Goal: Information Seeking & Learning: Learn about a topic

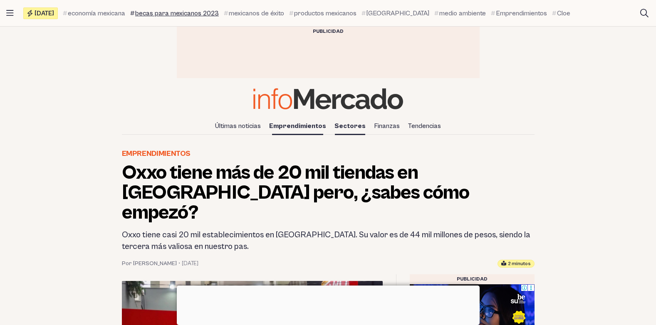
drag, startPoint x: 179, startPoint y: 6, endPoint x: 182, endPoint y: 15, distance: 8.8
drag, startPoint x: 566, startPoint y: 157, endPoint x: 595, endPoint y: 196, distance: 49.3
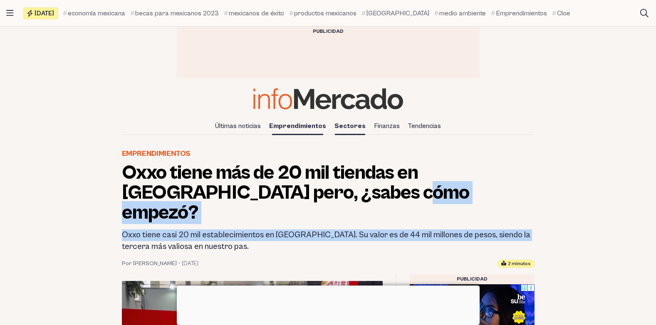
drag, startPoint x: 595, startPoint y: 196, endPoint x: 608, endPoint y: 213, distance: 20.5
drag, startPoint x: 607, startPoint y: 207, endPoint x: 594, endPoint y: 197, distance: 16.3
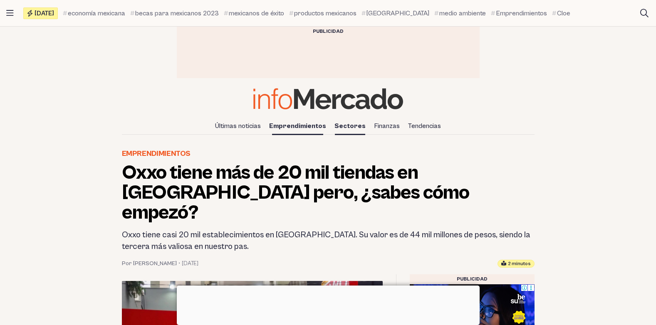
drag, startPoint x: 593, startPoint y: 192, endPoint x: 577, endPoint y: 183, distance: 18.1
drag, startPoint x: 542, startPoint y: 169, endPoint x: 525, endPoint y: 168, distance: 17.9
click at [525, 168] on h1 "Oxxo tiene más de 20 mil tiendas en [GEOGRAPHIC_DATA] pero, ¿sabes cómo empezó?" at bounding box center [328, 193] width 413 height 60
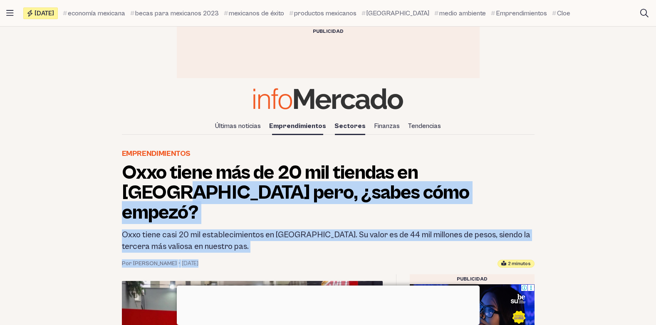
drag, startPoint x: 539, startPoint y: 189, endPoint x: 656, endPoint y: 232, distance: 125.4
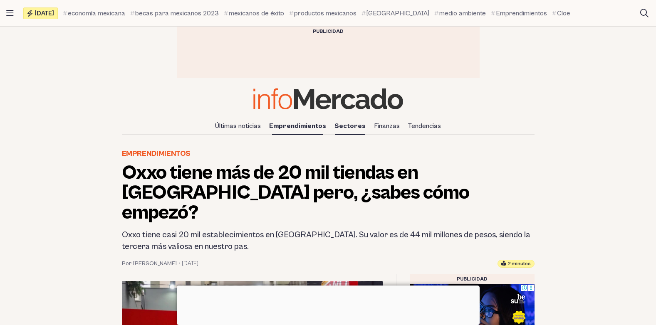
drag, startPoint x: 656, startPoint y: 232, endPoint x: 612, endPoint y: 250, distance: 47.6
